Goal: Task Accomplishment & Management: Complete application form

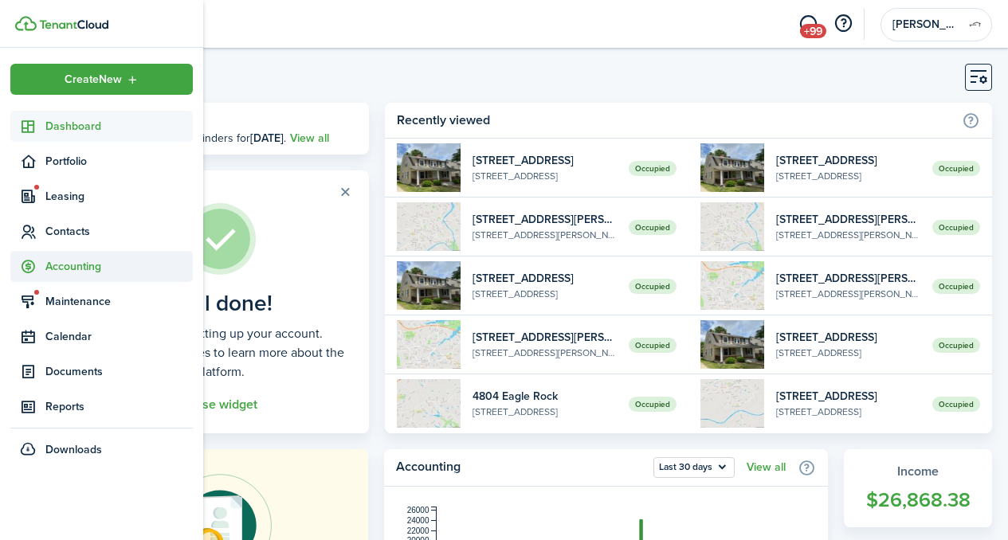
click at [67, 277] on span "Accounting" at bounding box center [101, 266] width 183 height 31
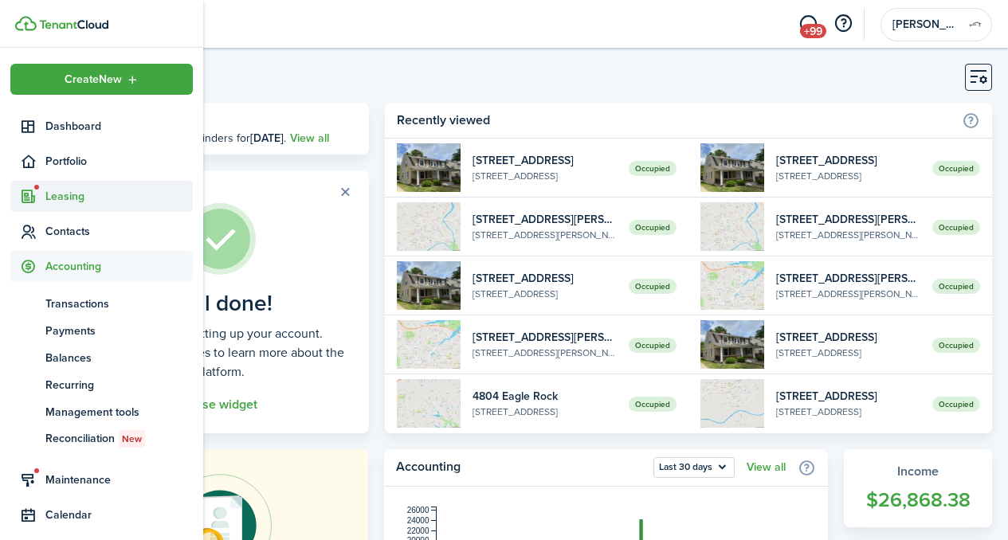
click at [61, 194] on span "Leasing" at bounding box center [118, 196] width 147 height 17
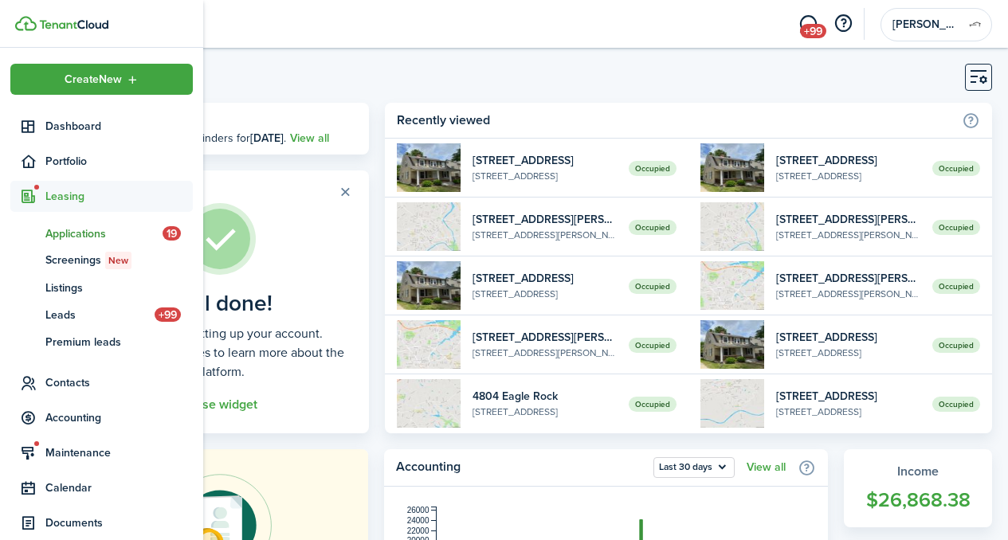
click at [81, 230] on span "Applications" at bounding box center [103, 234] width 117 height 17
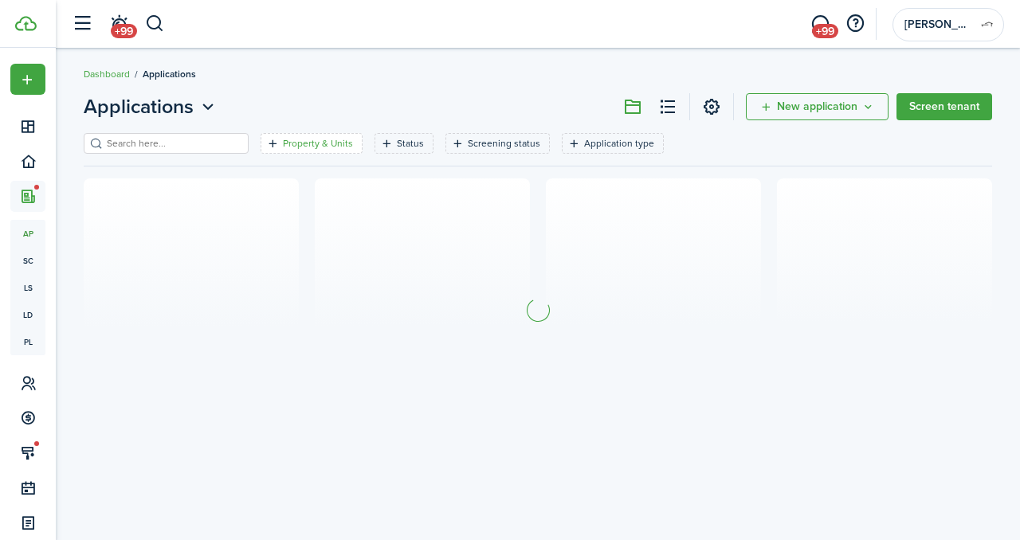
click at [287, 143] on filter-tag-label "Property & Units" at bounding box center [318, 143] width 70 height 14
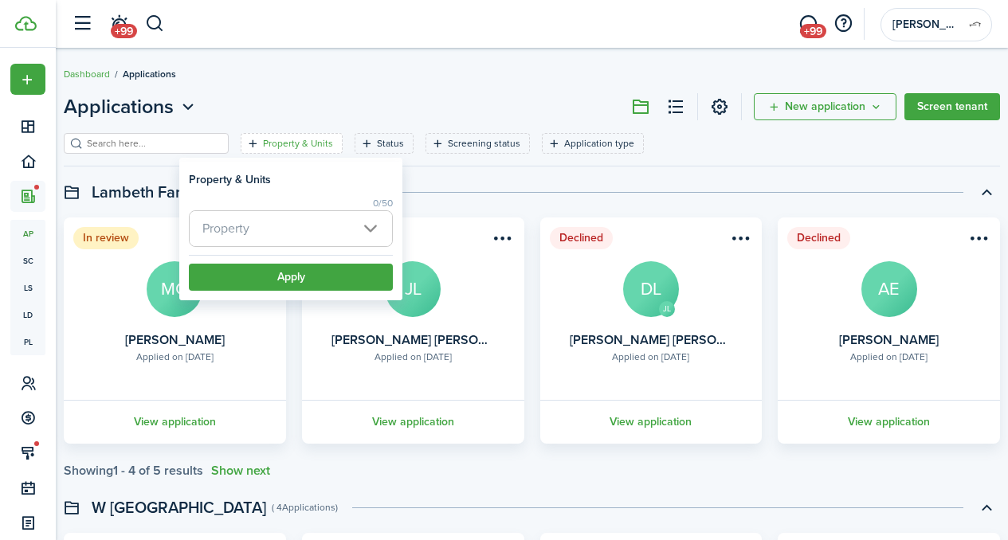
click at [273, 222] on span "Property" at bounding box center [291, 228] width 202 height 35
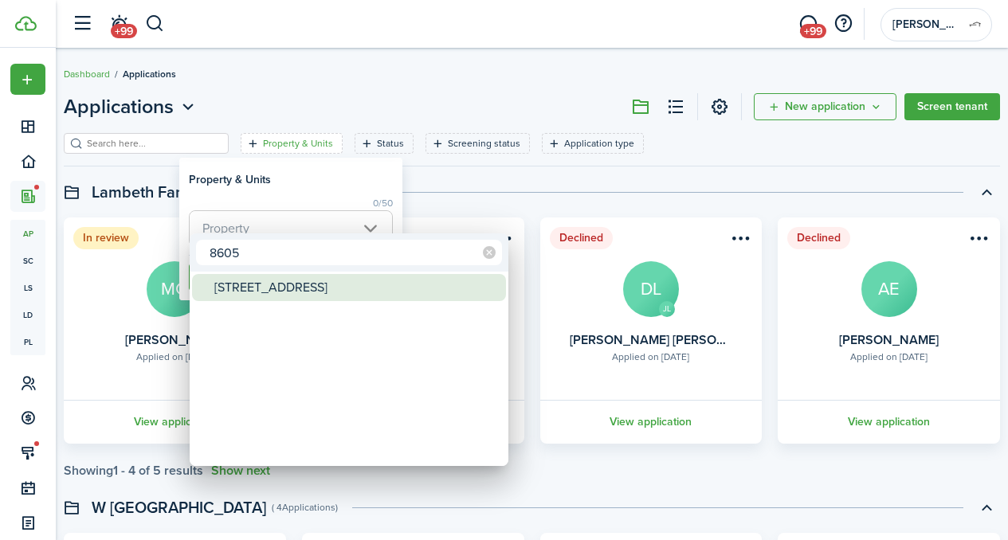
type input "8605"
click at [293, 281] on div "[STREET_ADDRESS]" at bounding box center [355, 287] width 282 height 27
type input "[STREET_ADDRESS]"
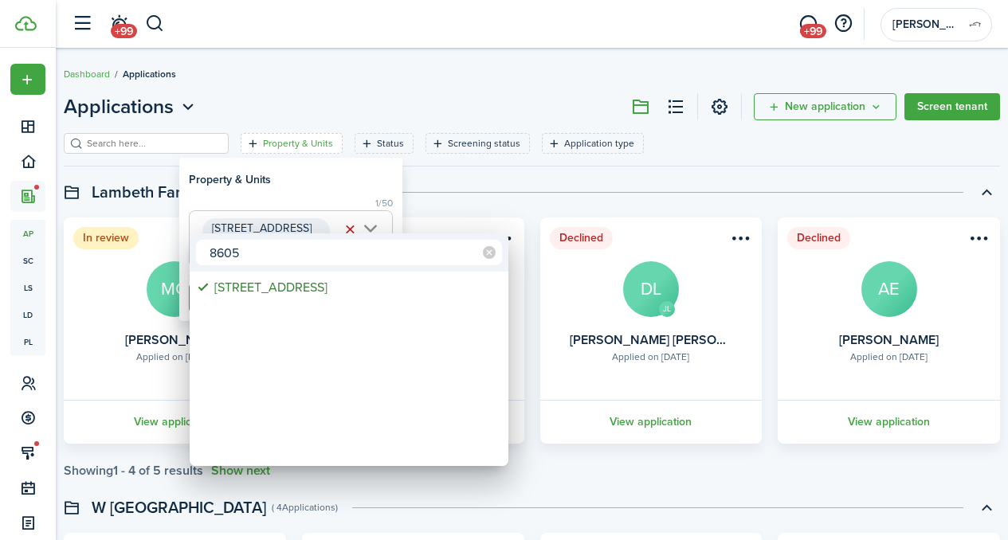
click at [269, 150] on div at bounding box center [503, 269] width 1263 height 795
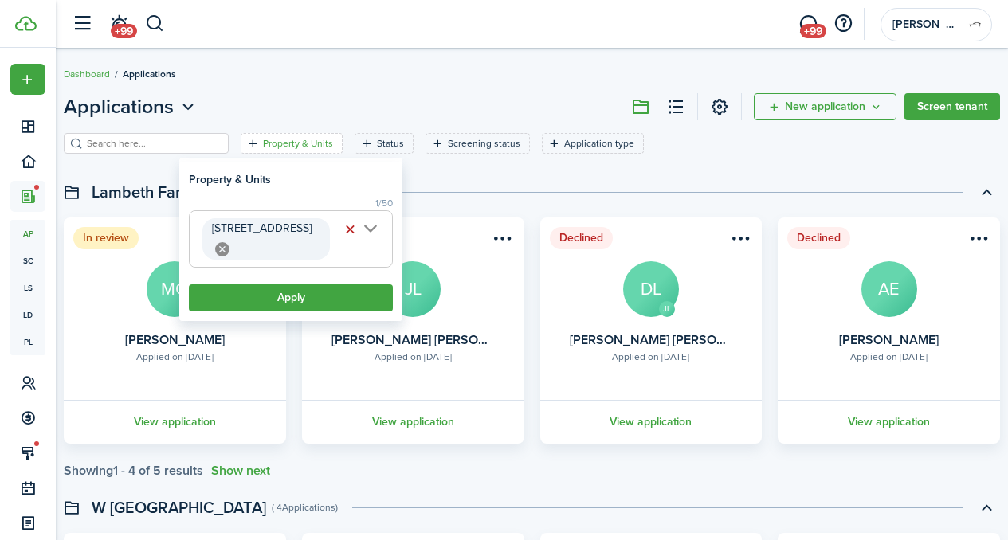
click at [285, 276] on filter-item-popup-footer "Apply" at bounding box center [291, 294] width 204 height 36
click at [287, 285] on button "Apply" at bounding box center [291, 298] width 204 height 27
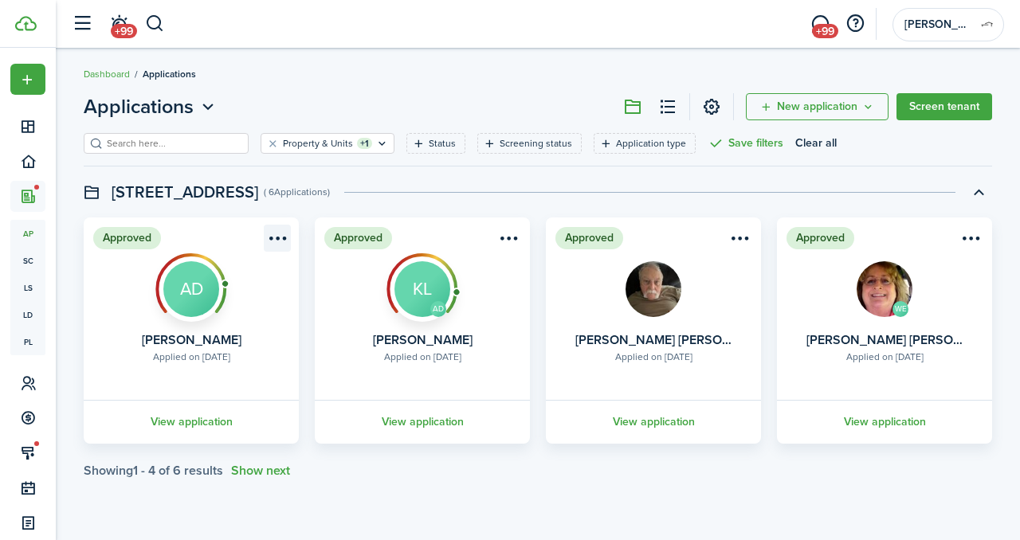
click at [278, 238] on menu-btn-icon "Open menu" at bounding box center [277, 238] width 27 height 27
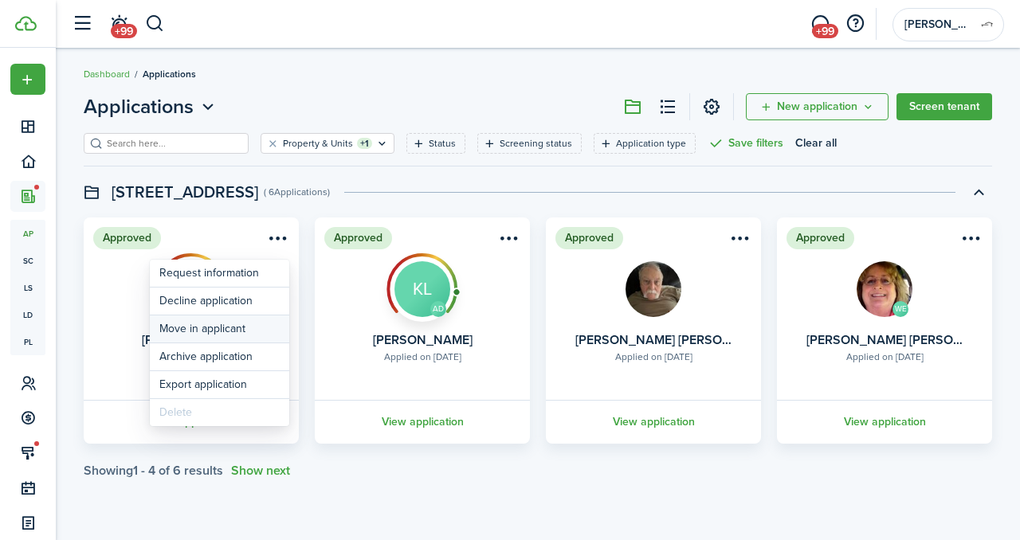
click at [240, 325] on button "Move in applicant" at bounding box center [219, 329] width 139 height 27
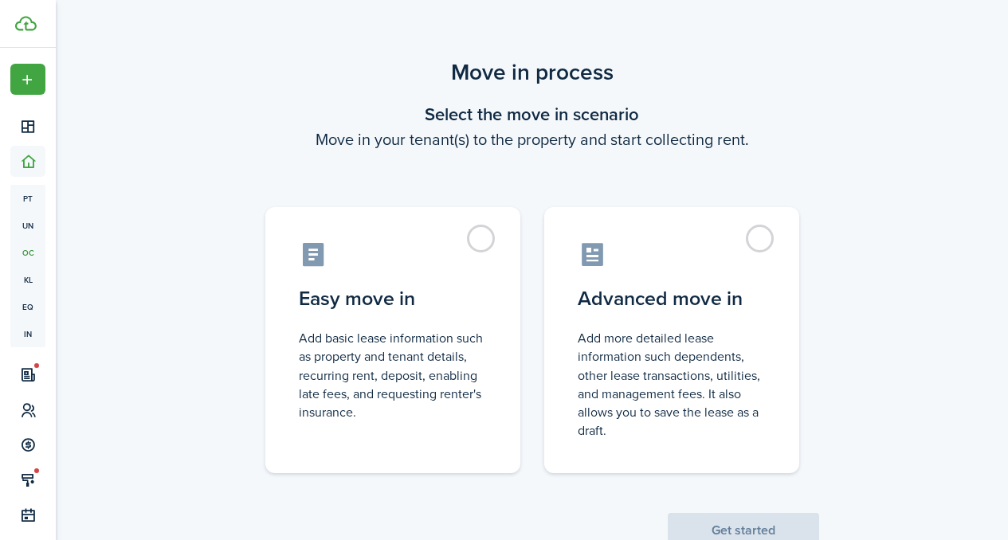
drag, startPoint x: 459, startPoint y: 238, endPoint x: 534, endPoint y: 333, distance: 121.5
click at [460, 241] on control-radio-card-icon at bounding box center [393, 255] width 188 height 28
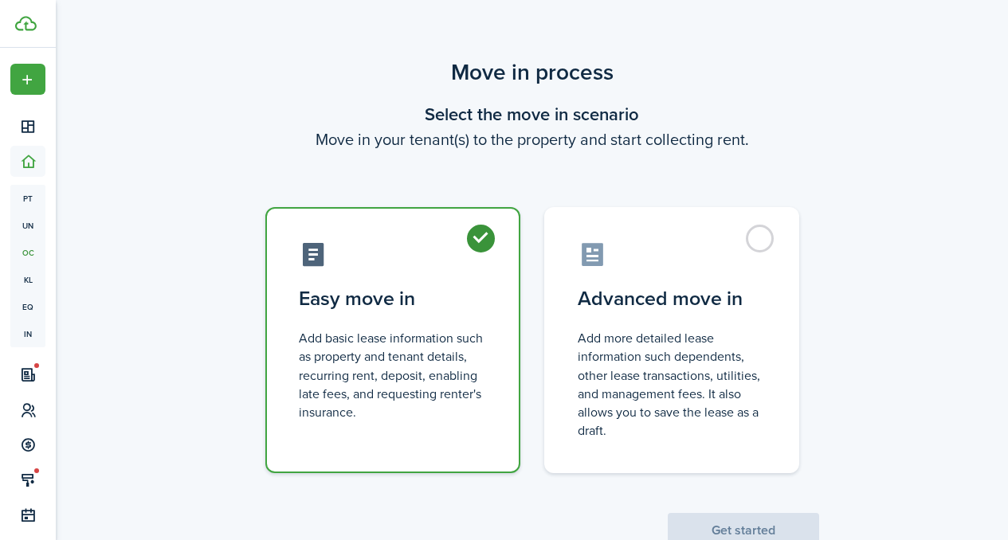
radio input "true"
click at [713, 519] on button "Get started" at bounding box center [743, 530] width 151 height 35
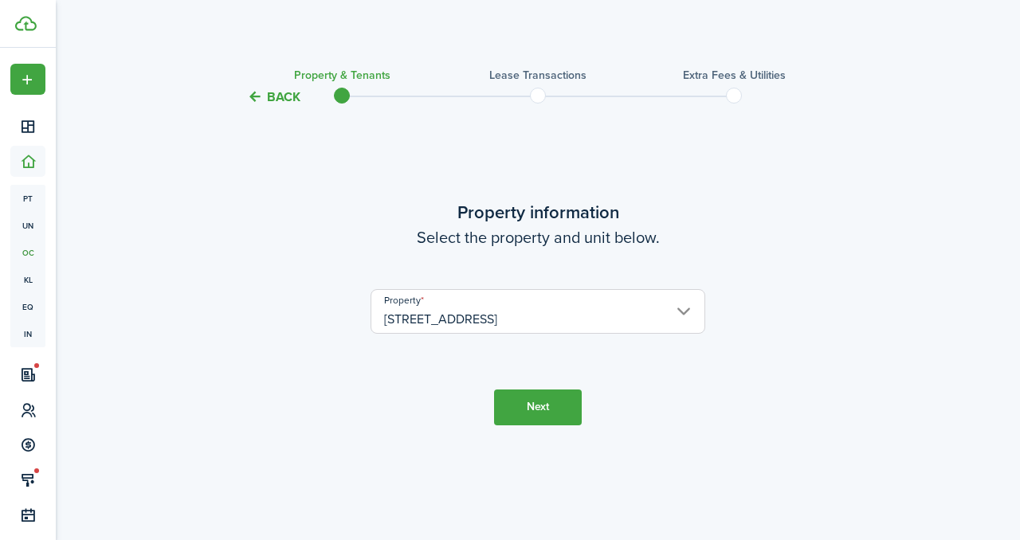
click at [540, 398] on button "Next" at bounding box center [538, 408] width 88 height 36
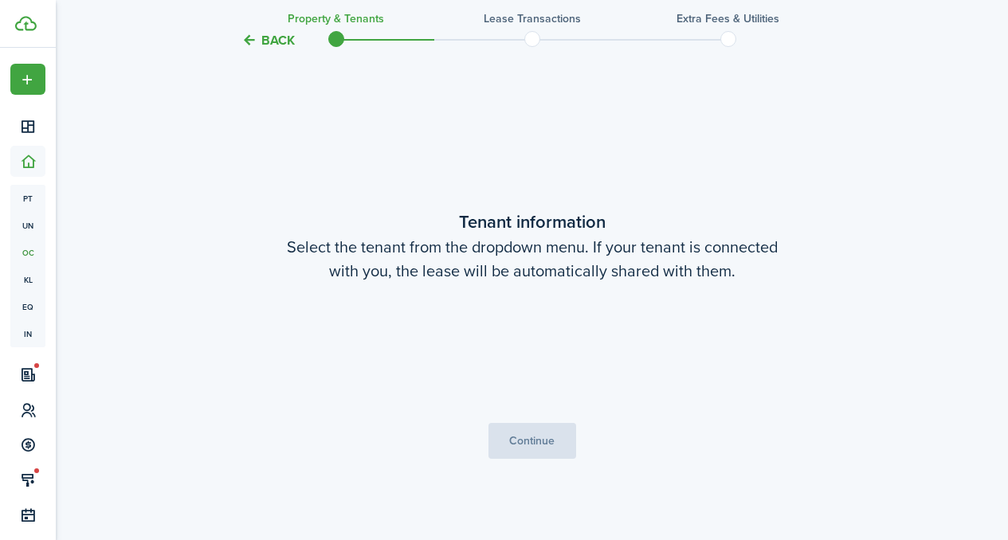
scroll to position [434, 0]
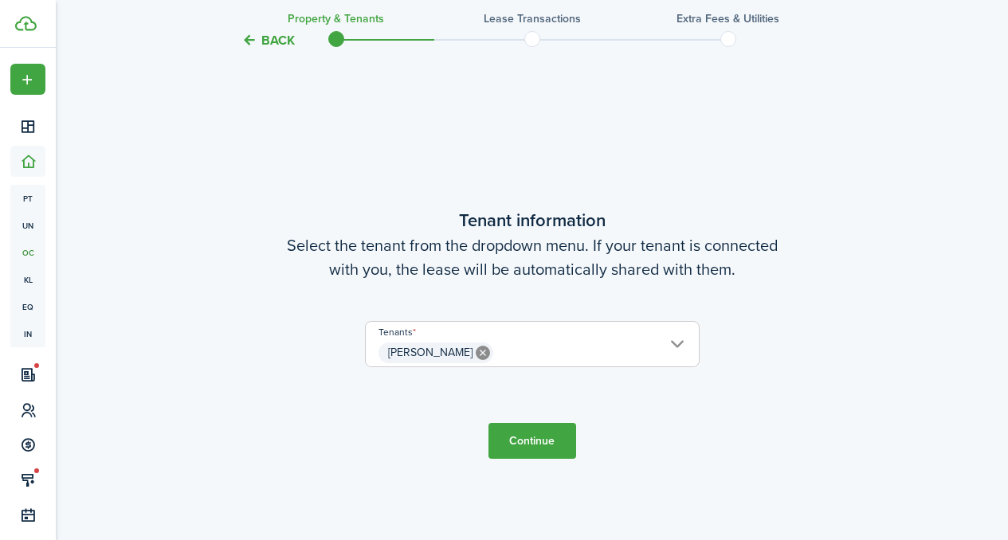
click at [524, 353] on span "[PERSON_NAME]" at bounding box center [532, 353] width 333 height 27
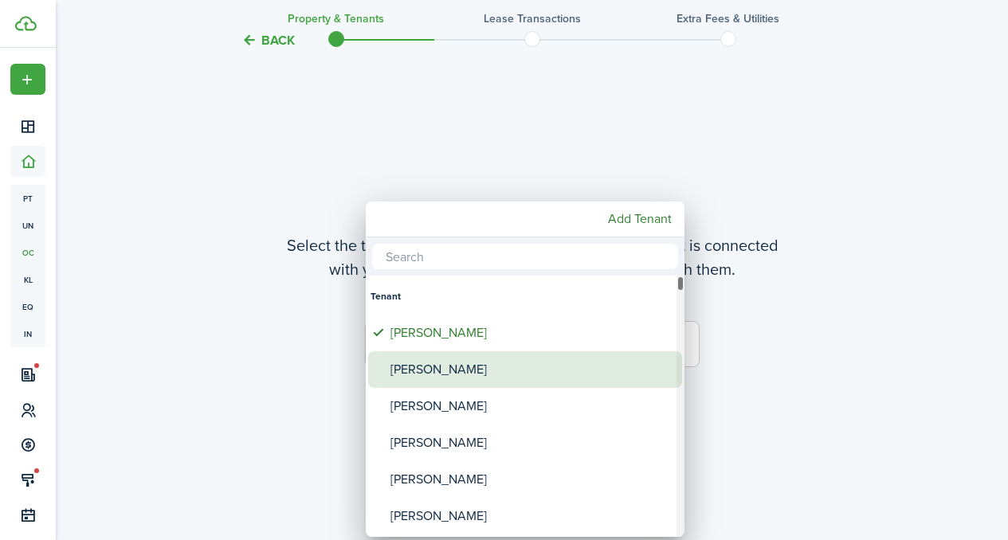
click at [468, 371] on div "[PERSON_NAME]" at bounding box center [532, 369] width 282 height 37
type input "[PERSON_NAME], [PERSON_NAME]"
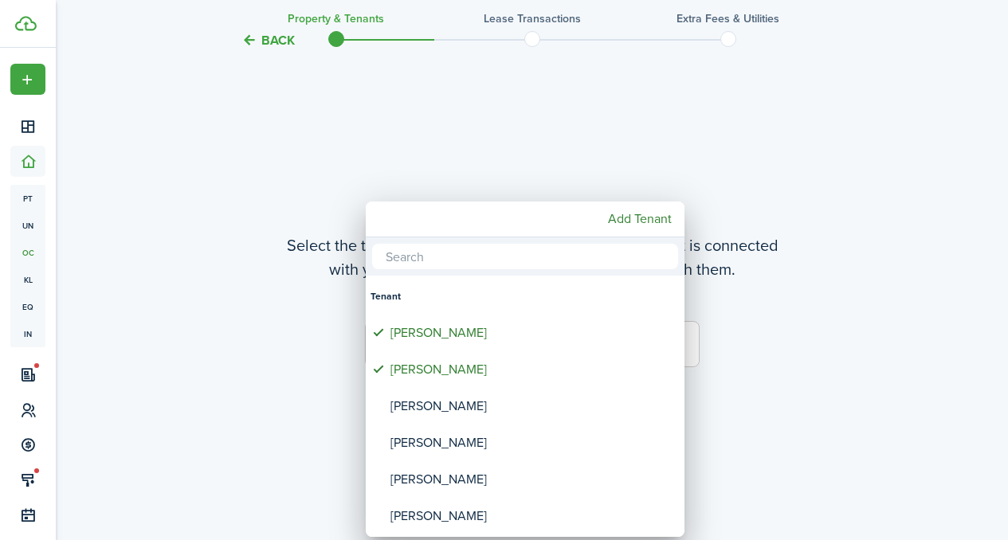
click at [335, 360] on div at bounding box center [503, 269] width 1263 height 795
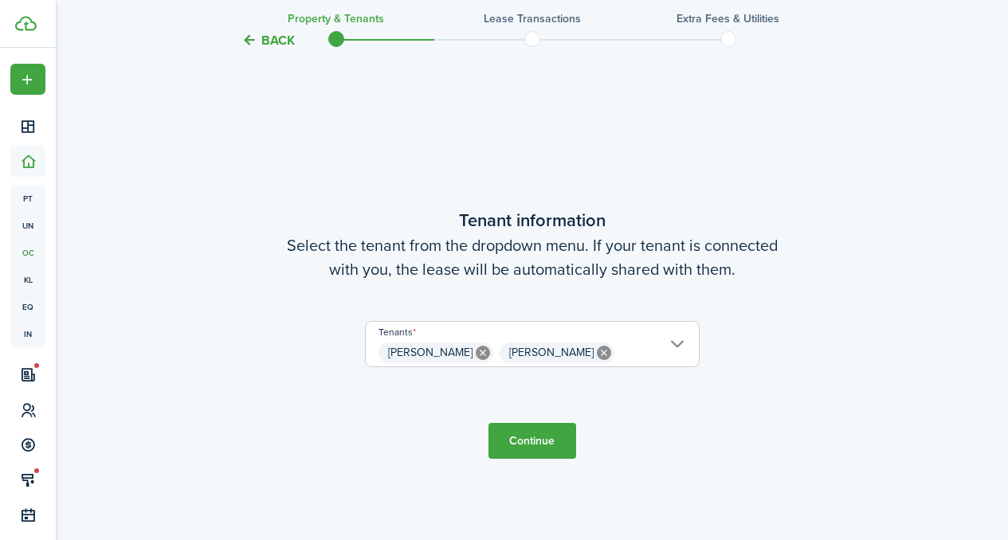
click at [538, 424] on button "Continue" at bounding box center [533, 441] width 88 height 36
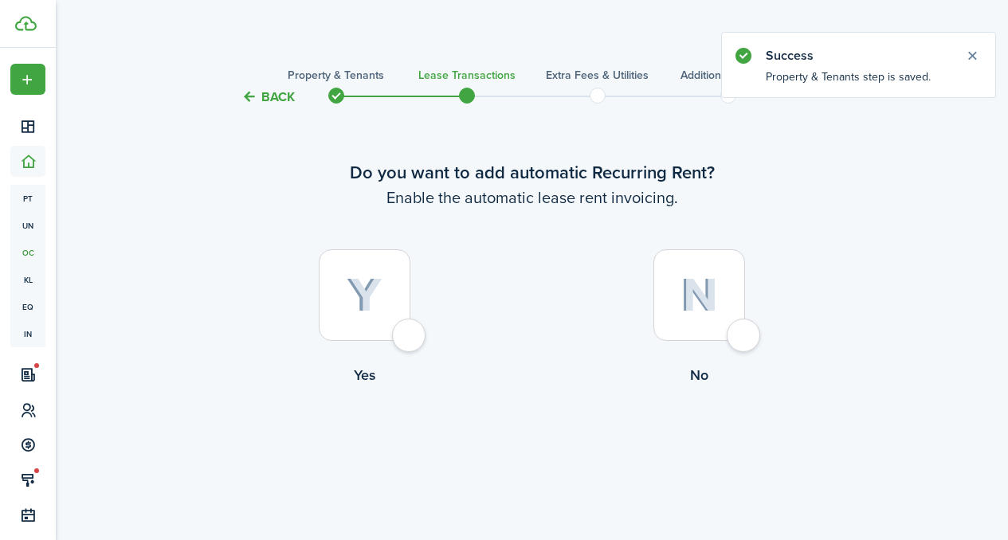
click at [411, 309] on label "Yes" at bounding box center [365, 321] width 335 height 144
radio input "true"
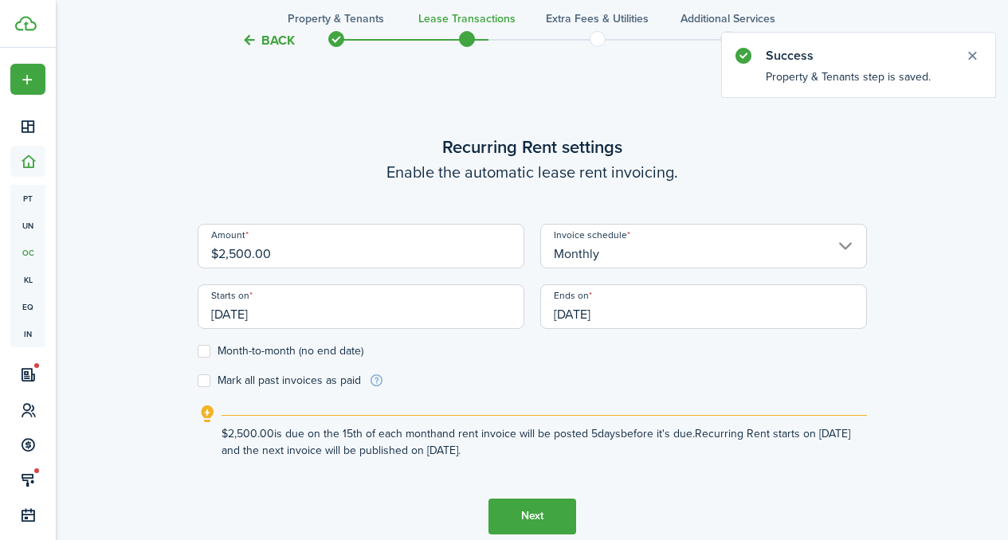
scroll to position [438, 0]
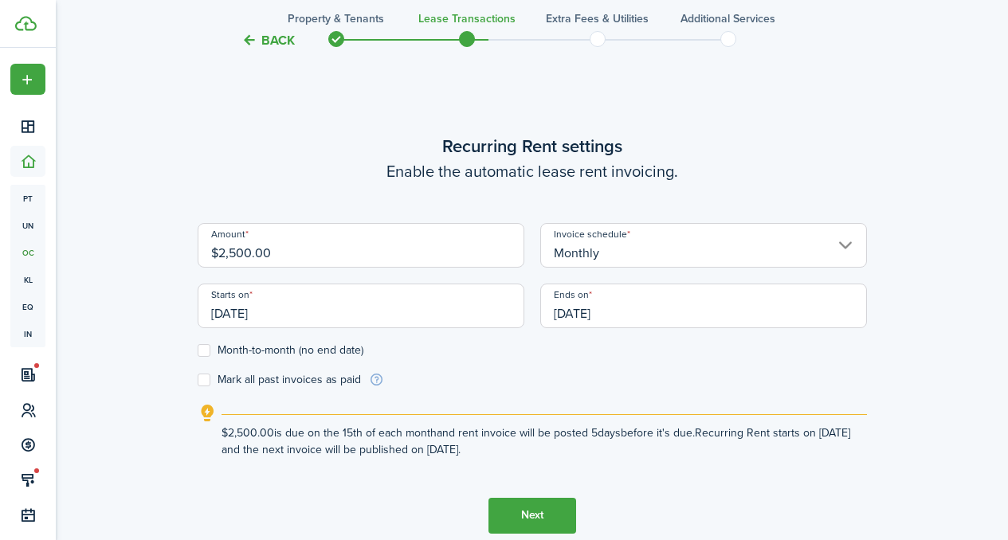
click at [285, 250] on input "$2,500.00" at bounding box center [361, 245] width 327 height 45
type input "$2,300.00"
click at [249, 167] on wizard-step-header-description "Enable the automatic lease rent invoicing." at bounding box center [533, 171] width 670 height 24
click at [520, 520] on button "Next" at bounding box center [533, 516] width 88 height 36
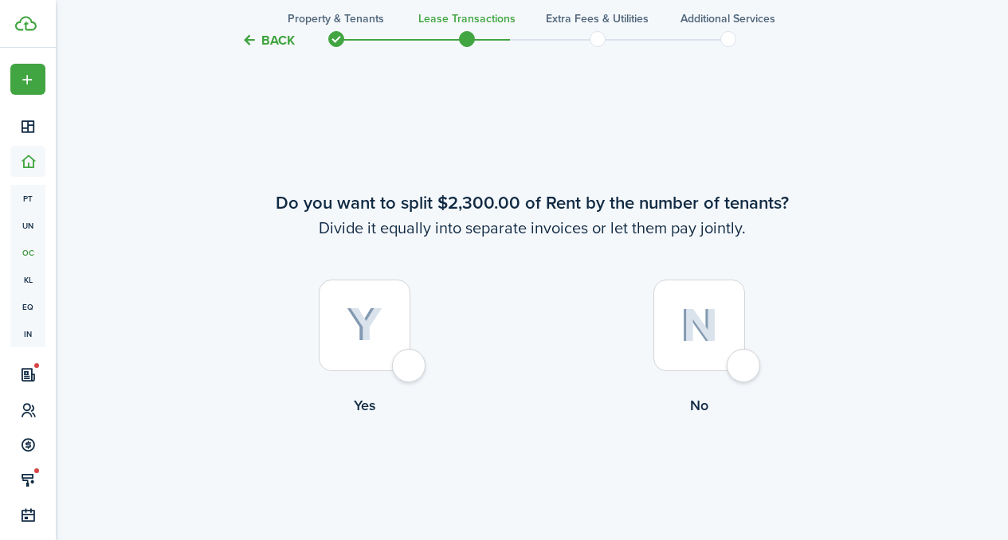
scroll to position [979, 0]
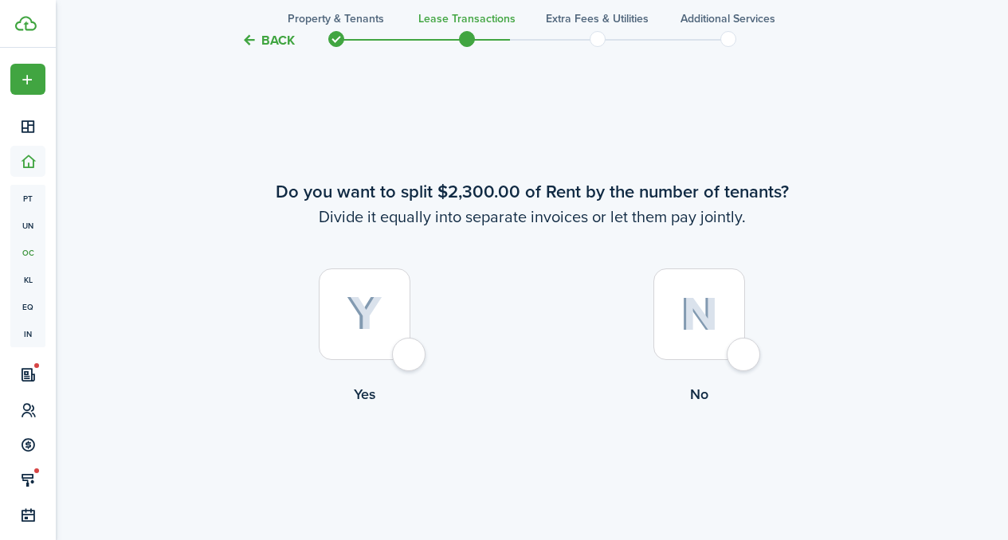
click at [687, 362] on label "No" at bounding box center [699, 341] width 335 height 144
radio input "true"
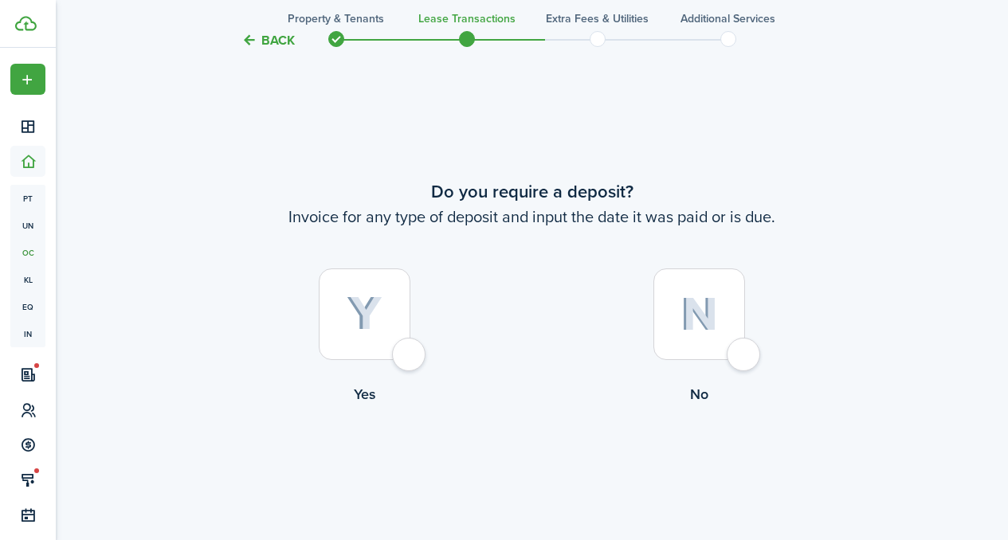
click at [391, 323] on div at bounding box center [365, 315] width 92 height 92
radio input "true"
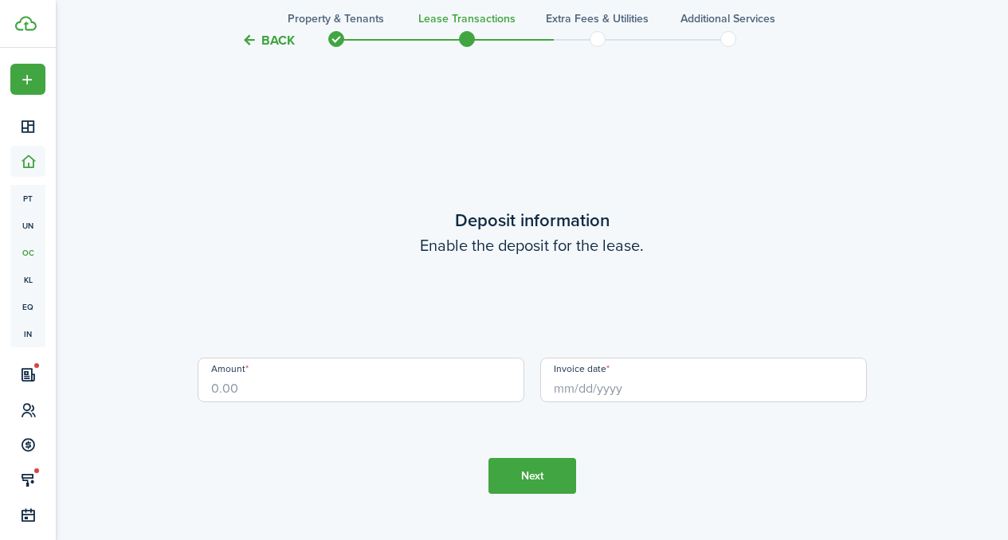
scroll to position [2060, 0]
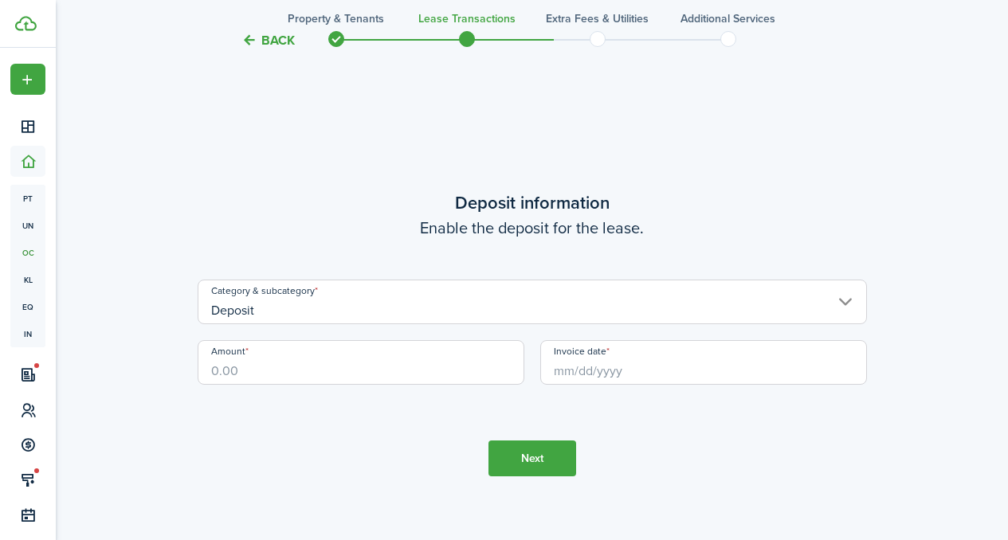
click at [344, 368] on input "Amount" at bounding box center [361, 362] width 327 height 45
click at [641, 363] on input "Invoice date" at bounding box center [703, 362] width 327 height 45
type input "$2,300.00"
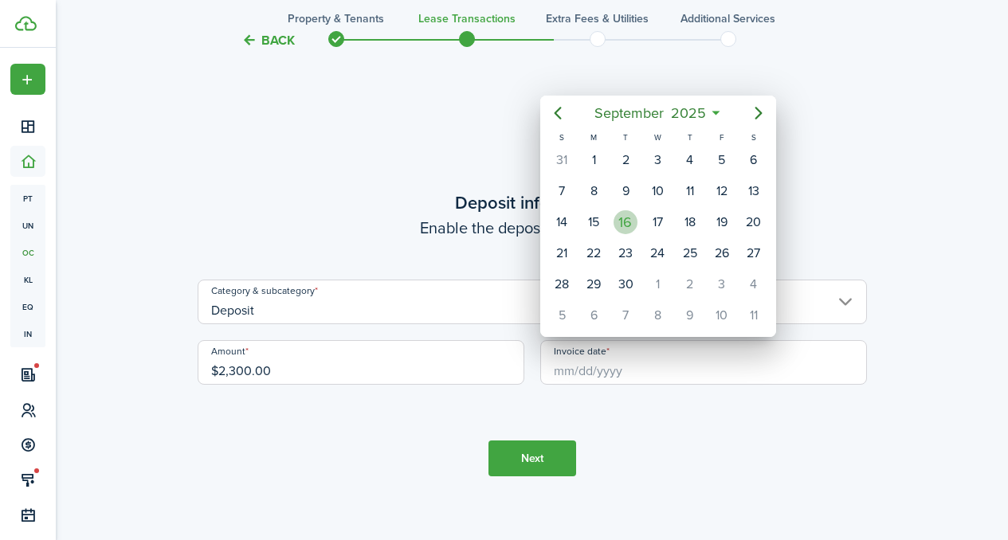
click at [623, 217] on div "16" at bounding box center [626, 222] width 24 height 24
type input "[DATE]"
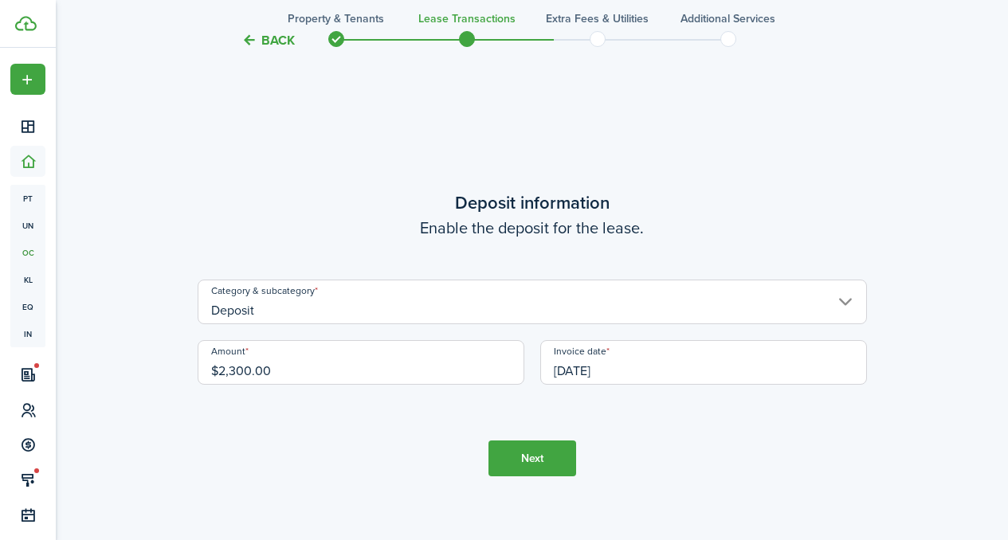
click at [382, 302] on input "Deposit" at bounding box center [533, 302] width 670 height 45
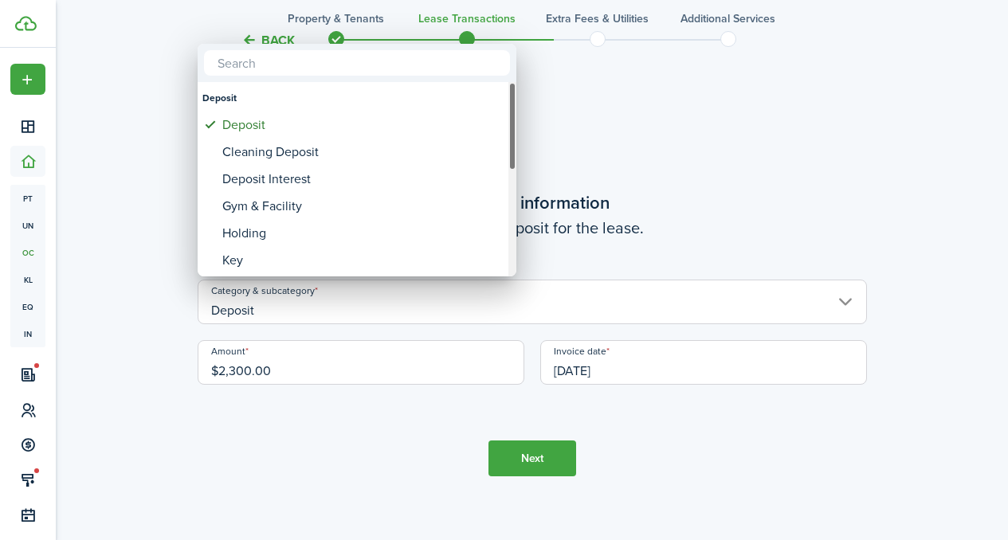
click at [177, 197] on div at bounding box center [503, 269] width 1263 height 795
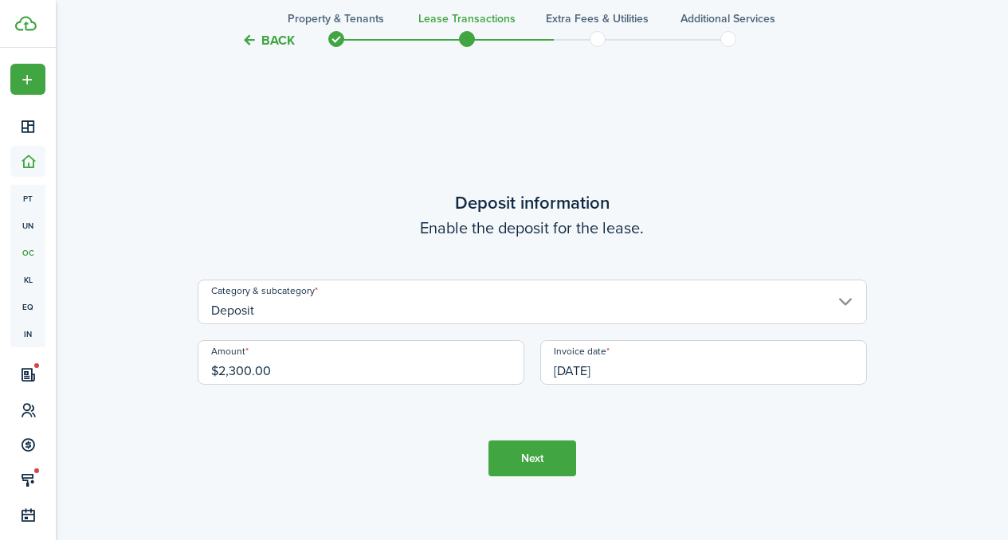
click at [544, 456] on button "Next" at bounding box center [533, 459] width 88 height 36
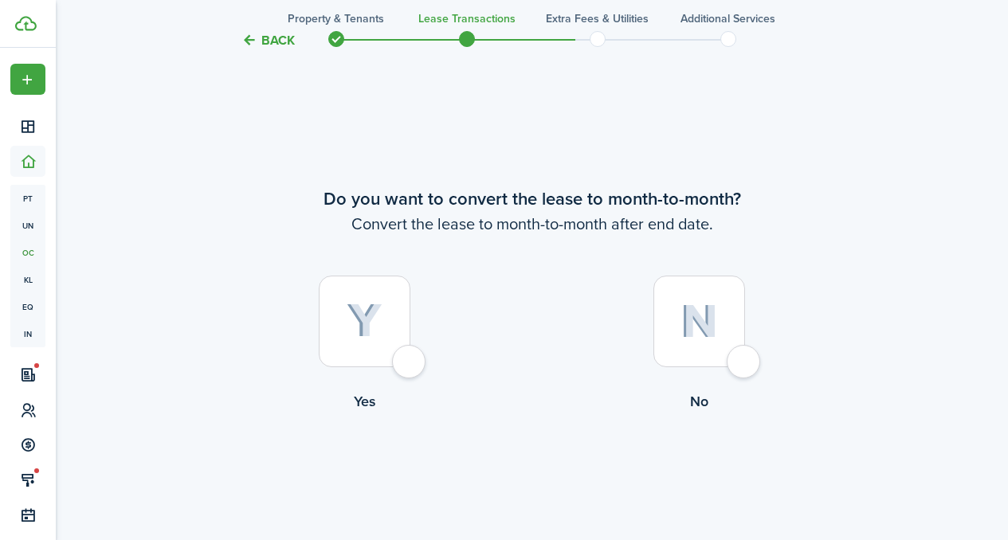
scroll to position [2600, 0]
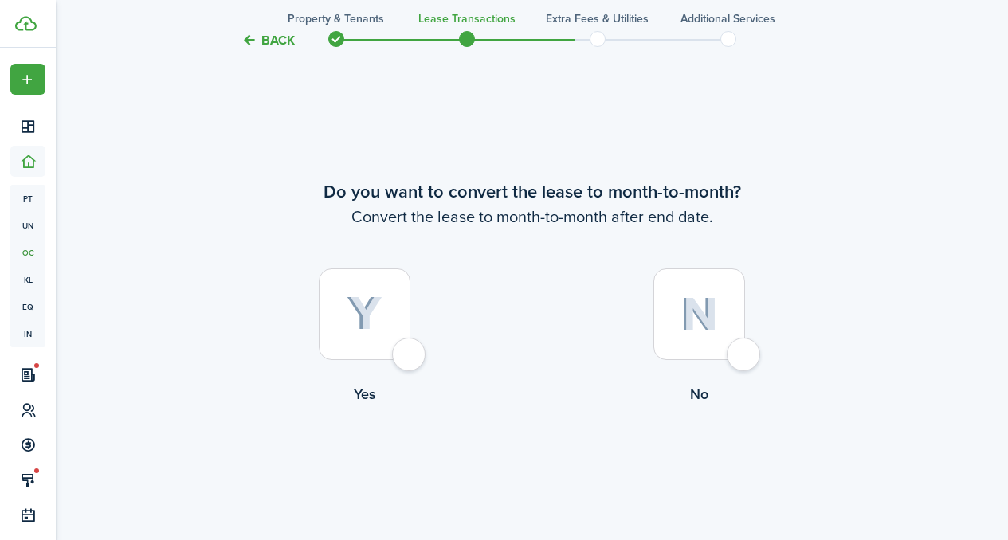
click at [401, 335] on div at bounding box center [365, 315] width 92 height 92
radio input "true"
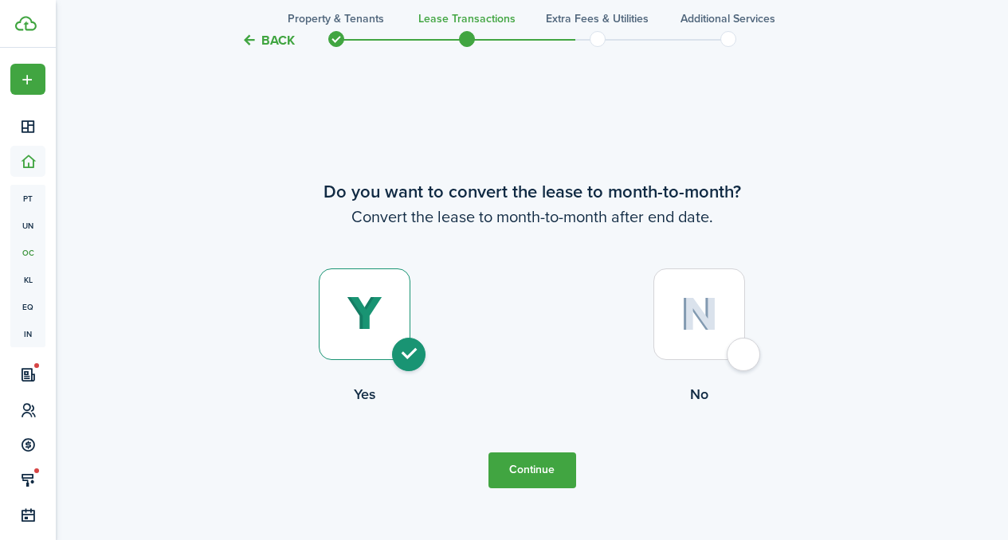
click at [509, 465] on button "Continue" at bounding box center [533, 471] width 88 height 36
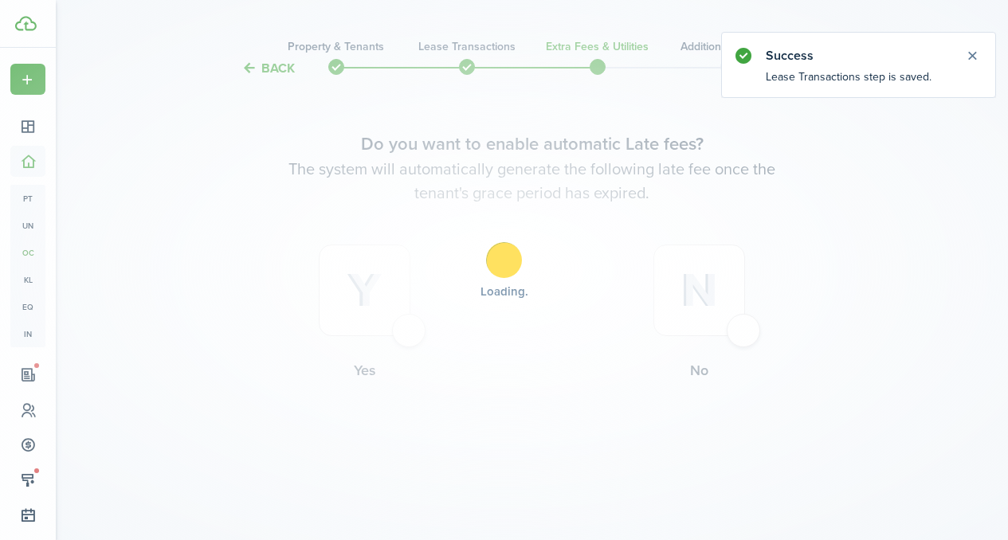
scroll to position [0, 0]
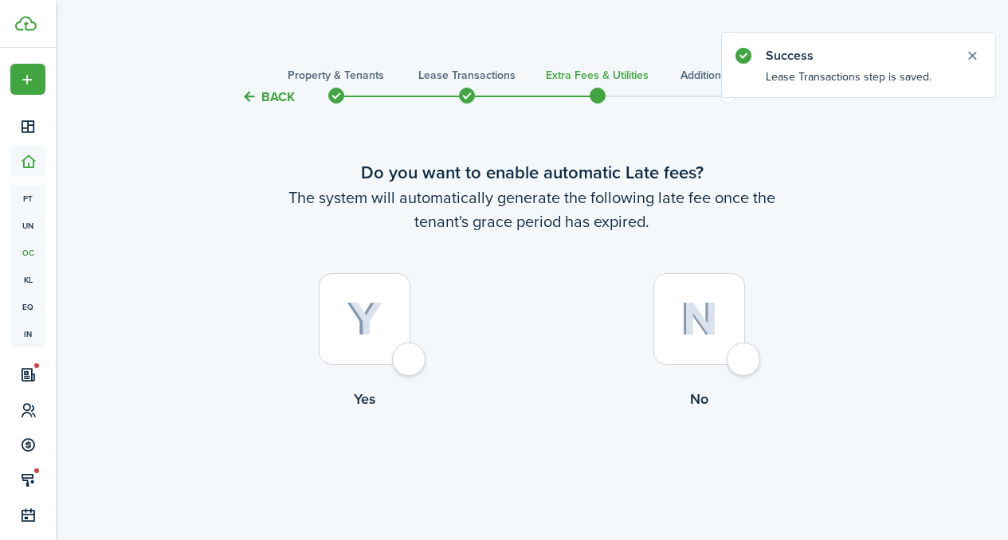
click at [411, 341] on label "Yes" at bounding box center [365, 345] width 335 height 144
radio input "true"
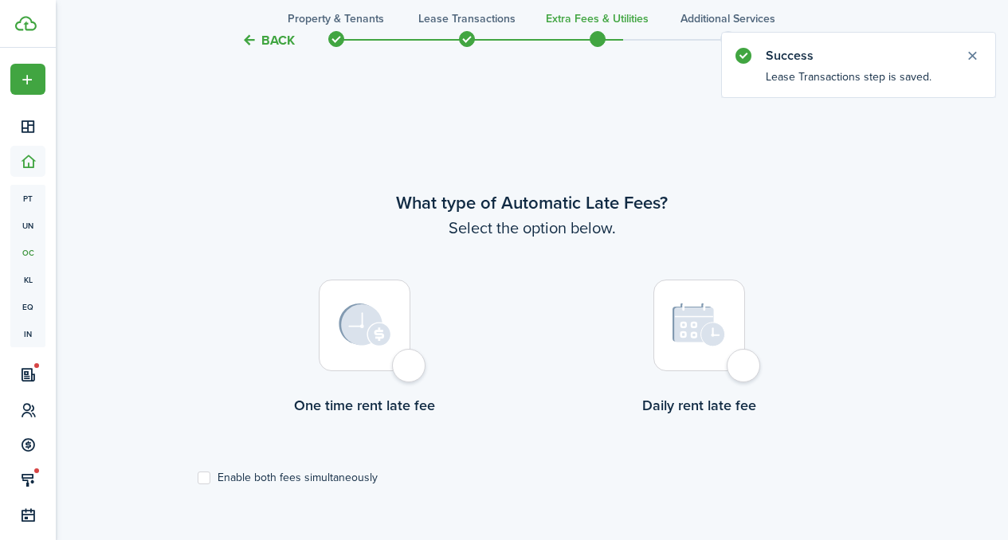
scroll to position [462, 0]
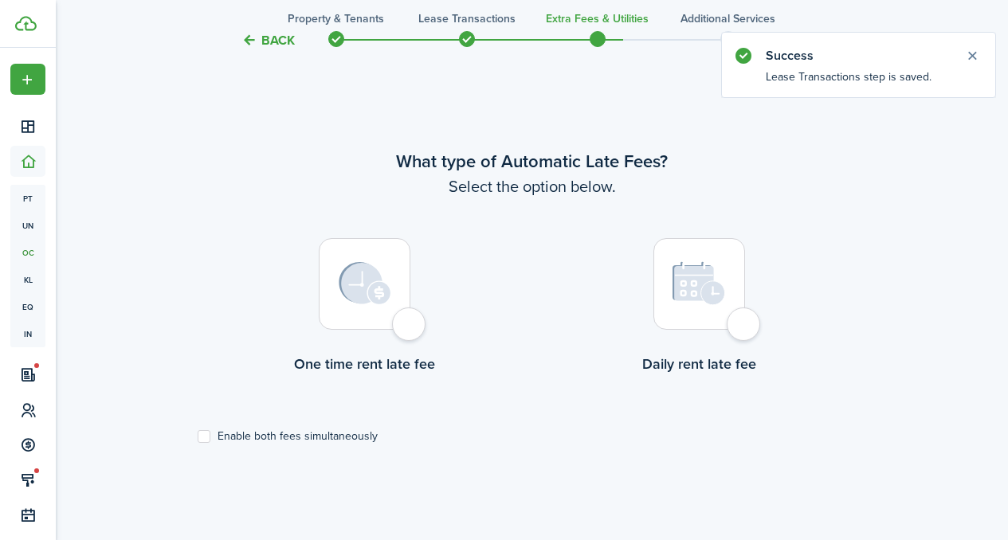
click at [397, 317] on div at bounding box center [365, 284] width 92 height 92
radio input "true"
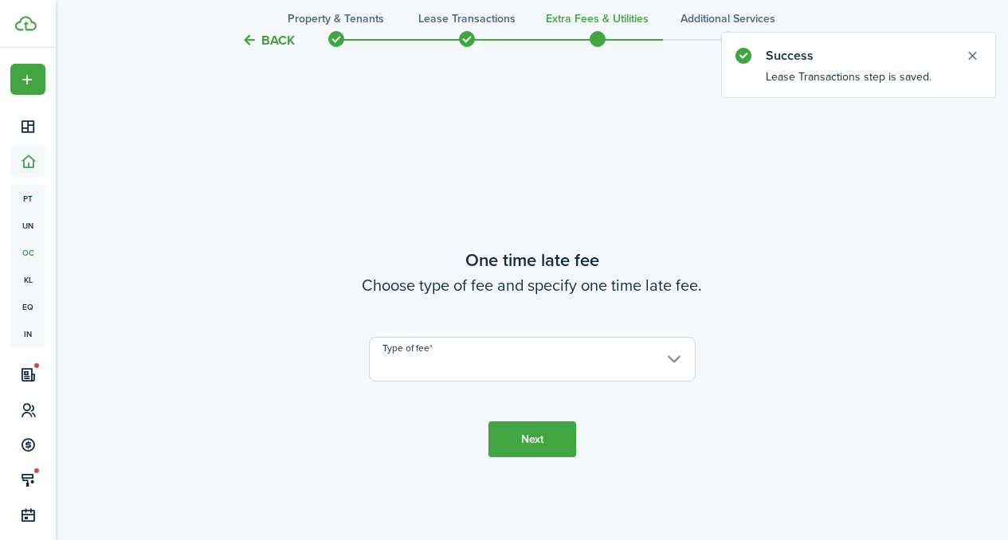
scroll to position [1003, 0]
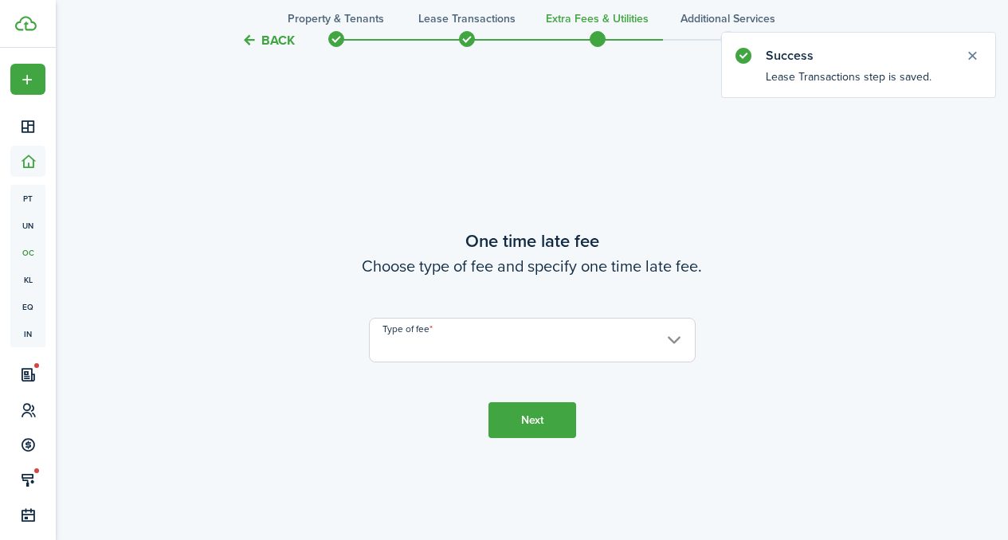
click at [534, 335] on input "Type of fee" at bounding box center [532, 340] width 327 height 45
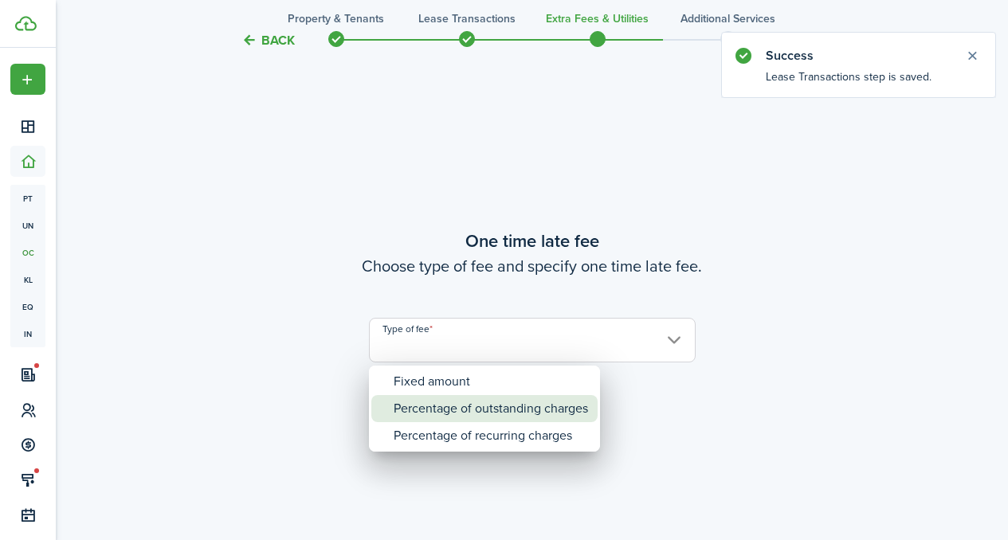
click at [481, 410] on div "Percentage of outstanding charges" at bounding box center [491, 408] width 194 height 27
type input "Percentage of outstanding charges"
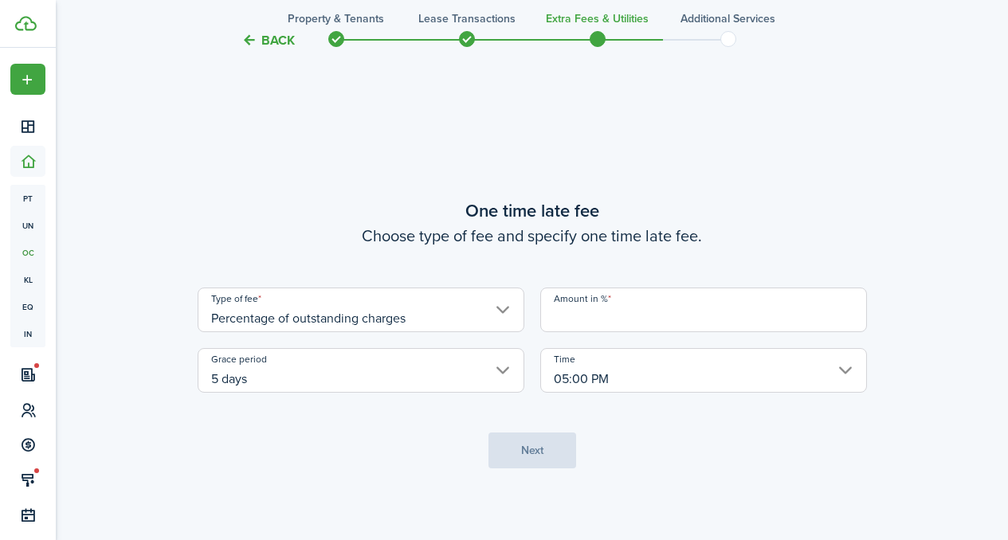
click at [589, 316] on input "Amount in %" at bounding box center [703, 310] width 327 height 45
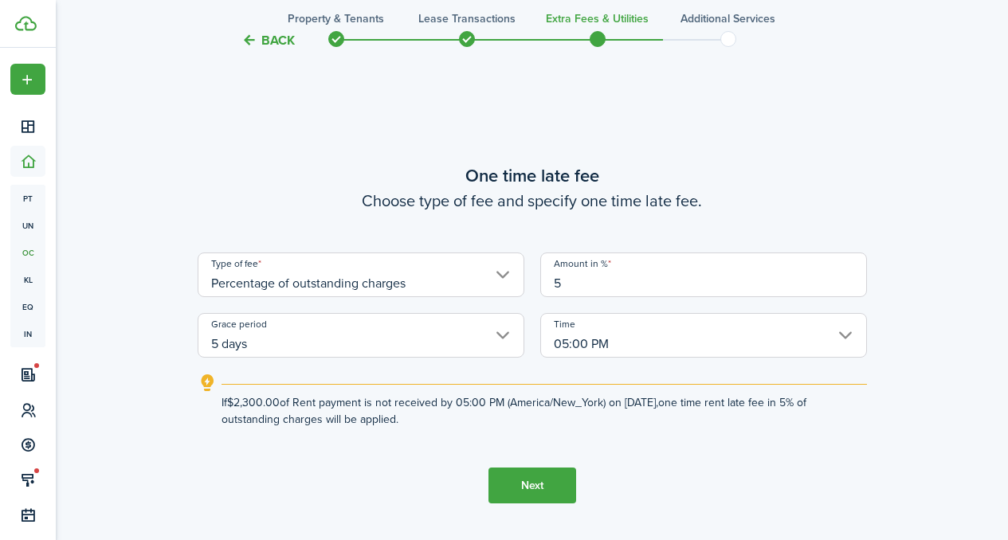
type input "5"
click at [544, 471] on button "Next" at bounding box center [533, 486] width 88 height 36
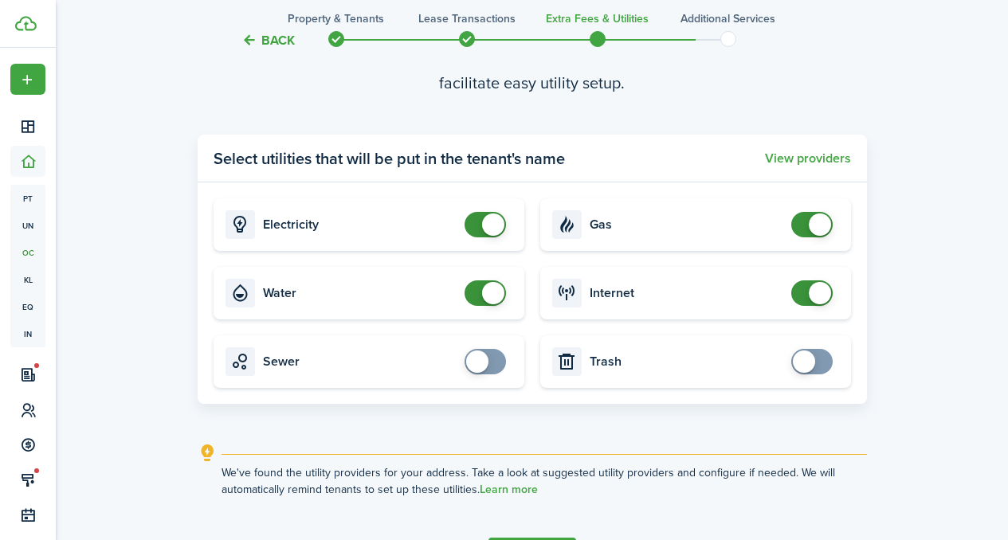
scroll to position [1662, 0]
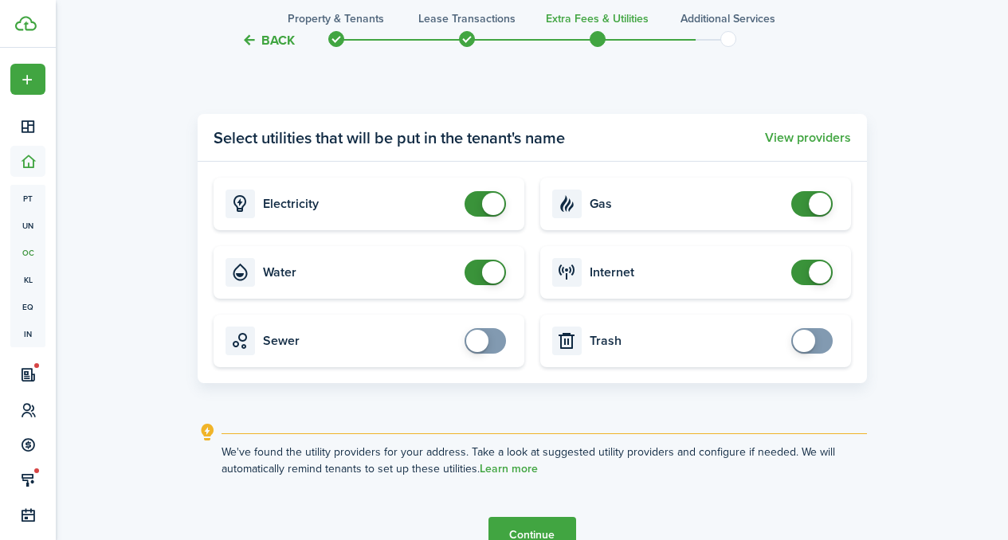
checkbox input "true"
click at [820, 336] on span at bounding box center [812, 341] width 16 height 26
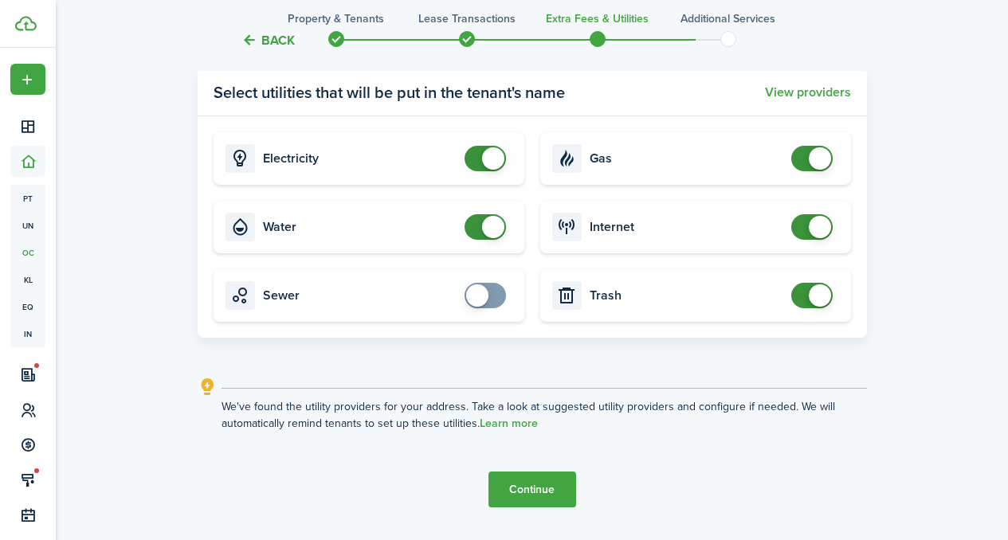
scroll to position [1713, 0]
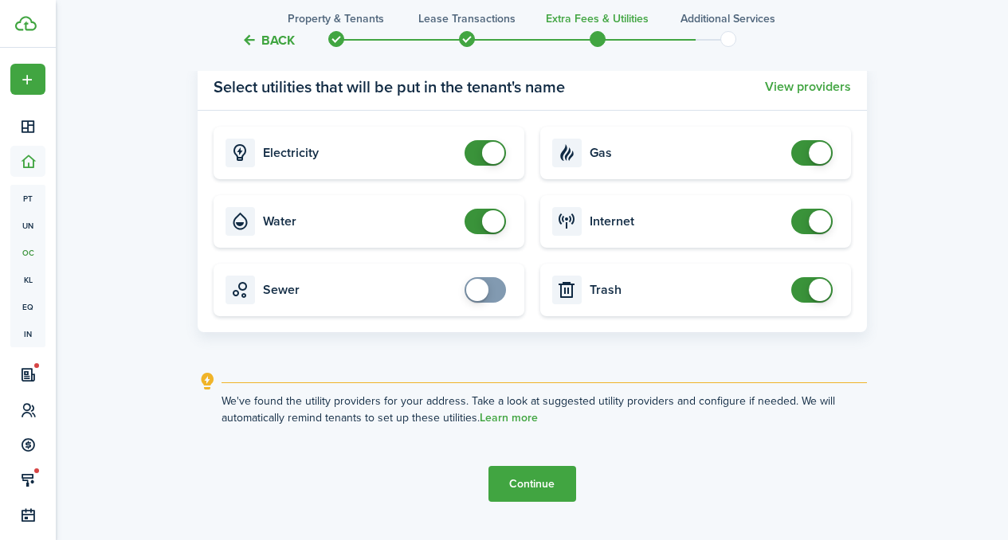
click at [520, 471] on button "Continue" at bounding box center [533, 484] width 88 height 36
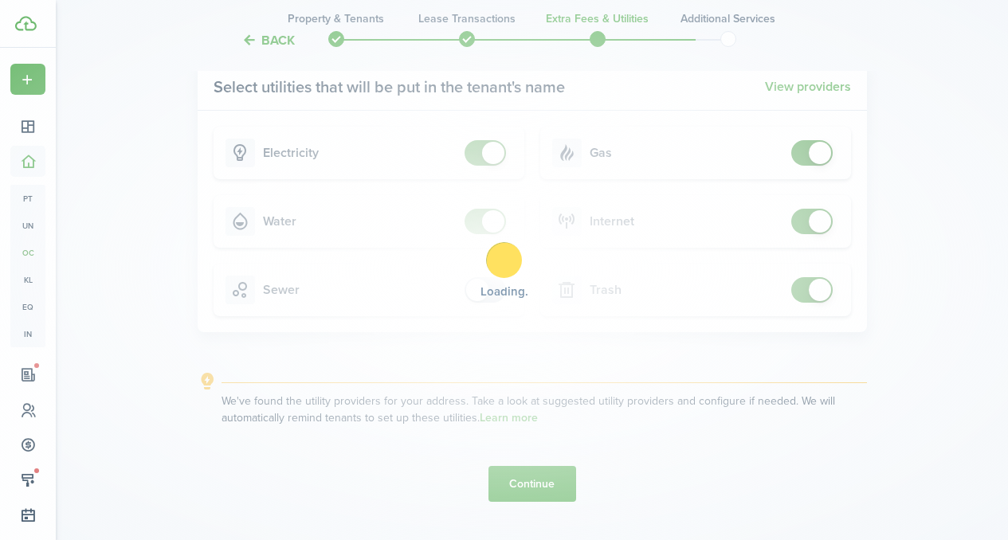
scroll to position [0, 0]
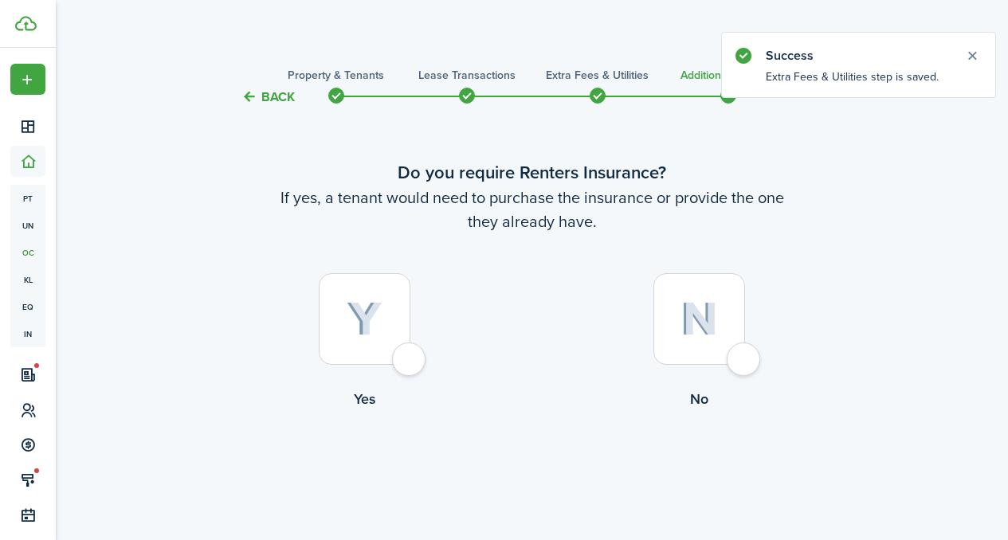
click at [390, 351] on div at bounding box center [365, 319] width 92 height 92
radio input "true"
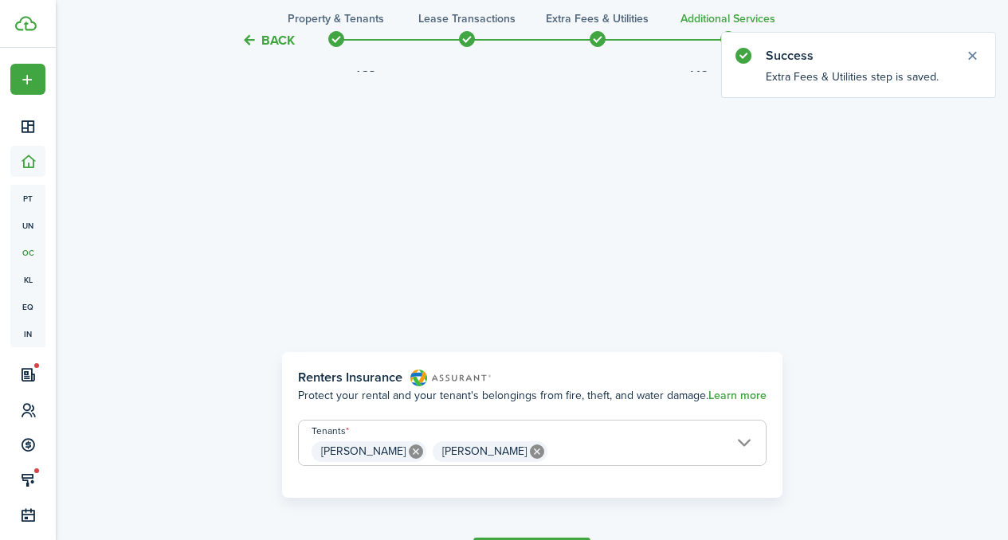
scroll to position [462, 0]
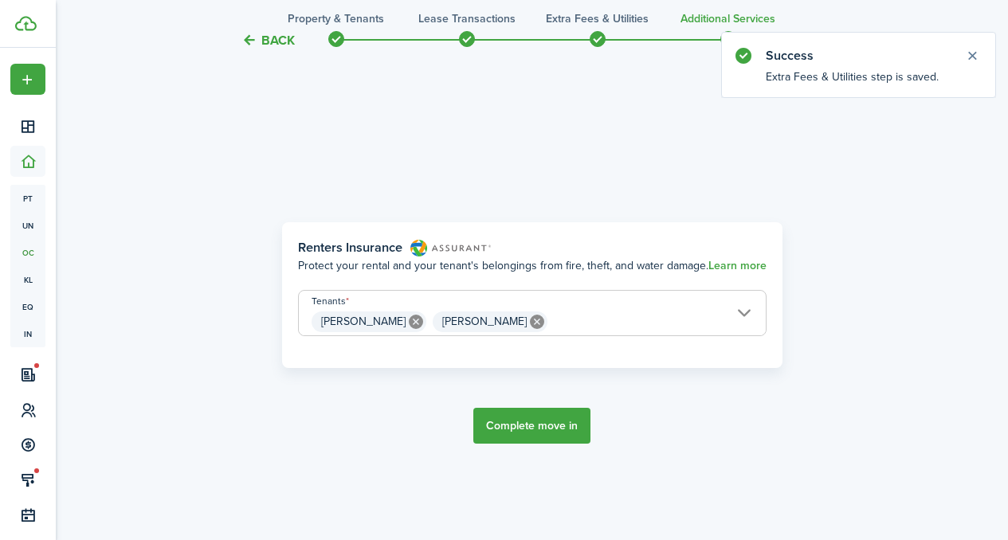
click at [539, 425] on button "Complete move in" at bounding box center [531, 426] width 117 height 36
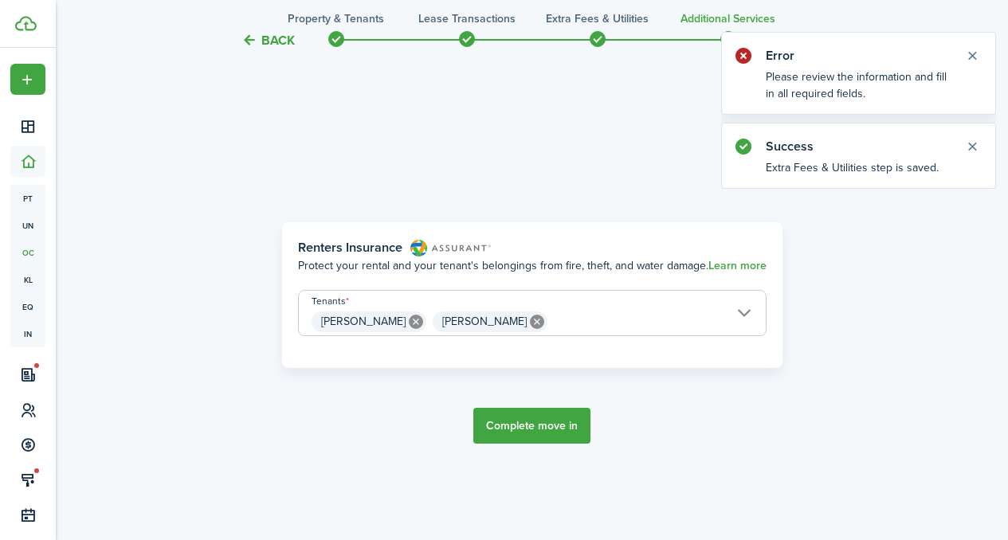
click at [562, 436] on button "Complete move in" at bounding box center [531, 426] width 117 height 36
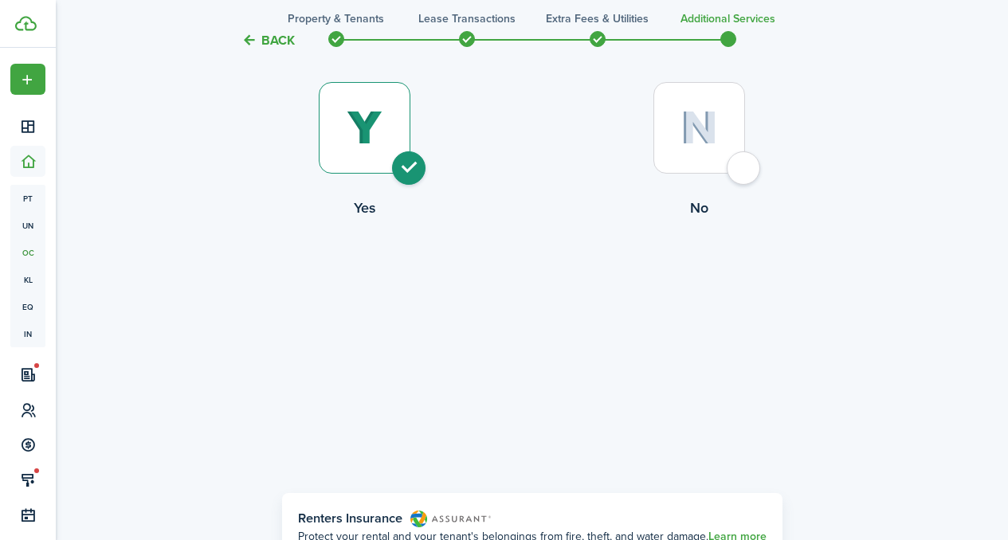
scroll to position [569, 0]
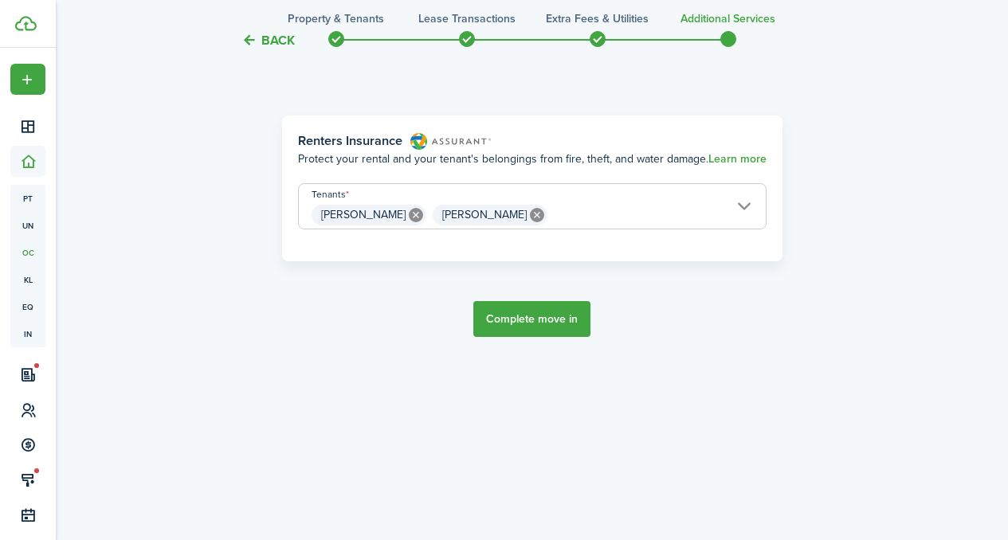
click at [530, 304] on button "Complete move in" at bounding box center [531, 319] width 117 height 36
